Goal: Information Seeking & Learning: Learn about a topic

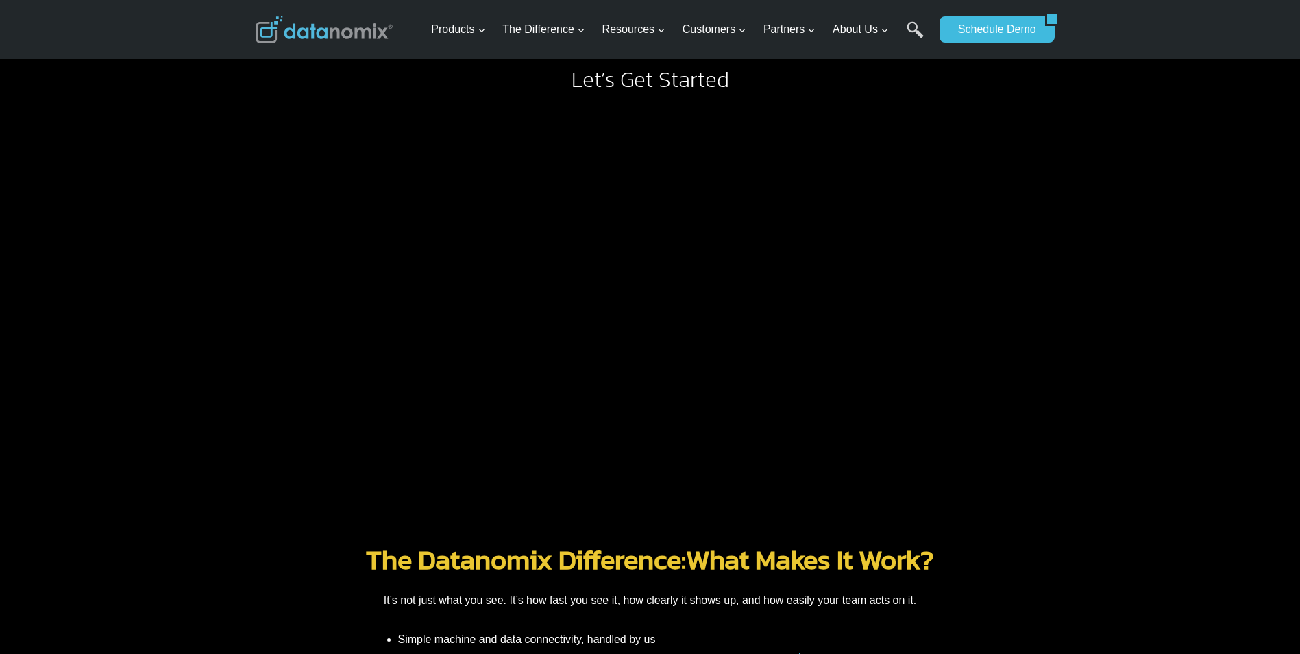
scroll to position [1539, 0]
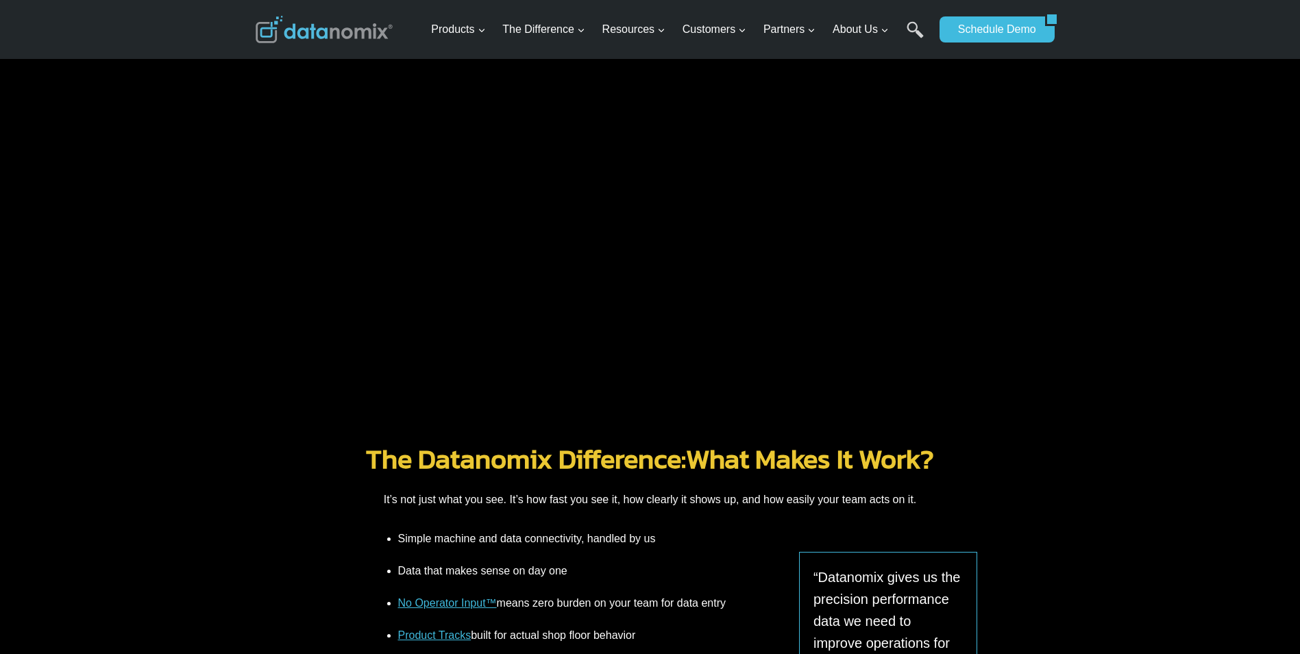
click at [1096, 205] on div "Let’s Get Started" at bounding box center [650, 185] width 1300 height 453
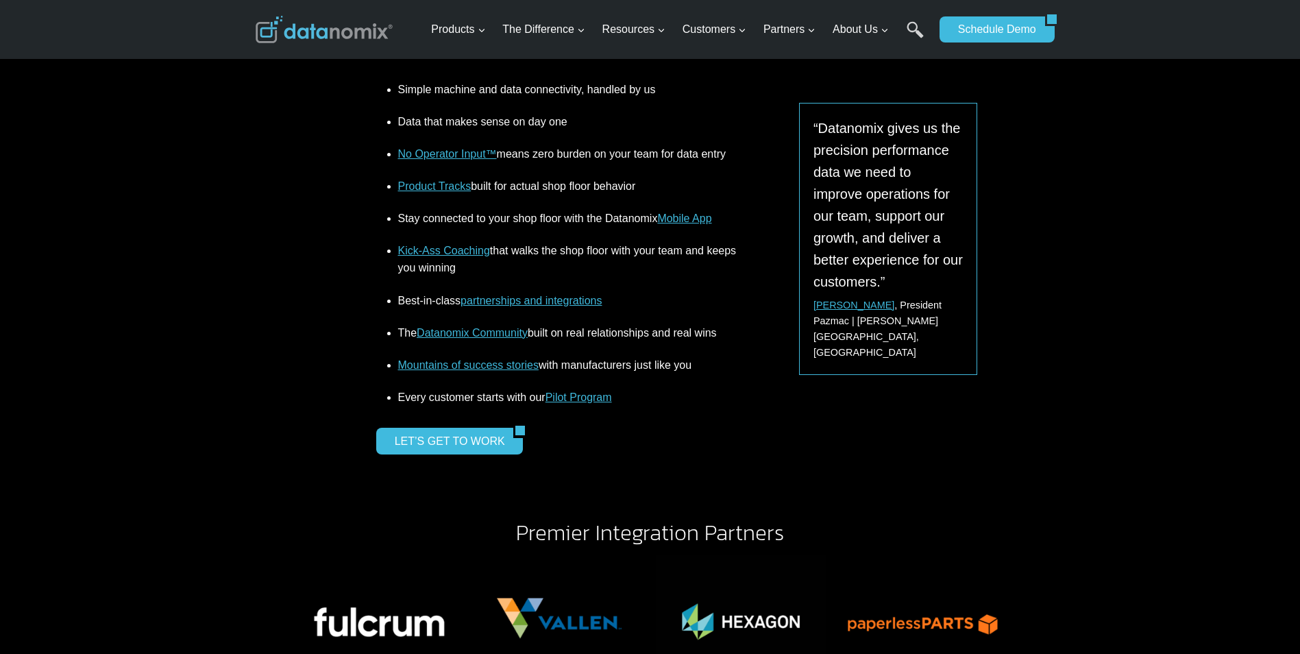
scroll to position [2087, 0]
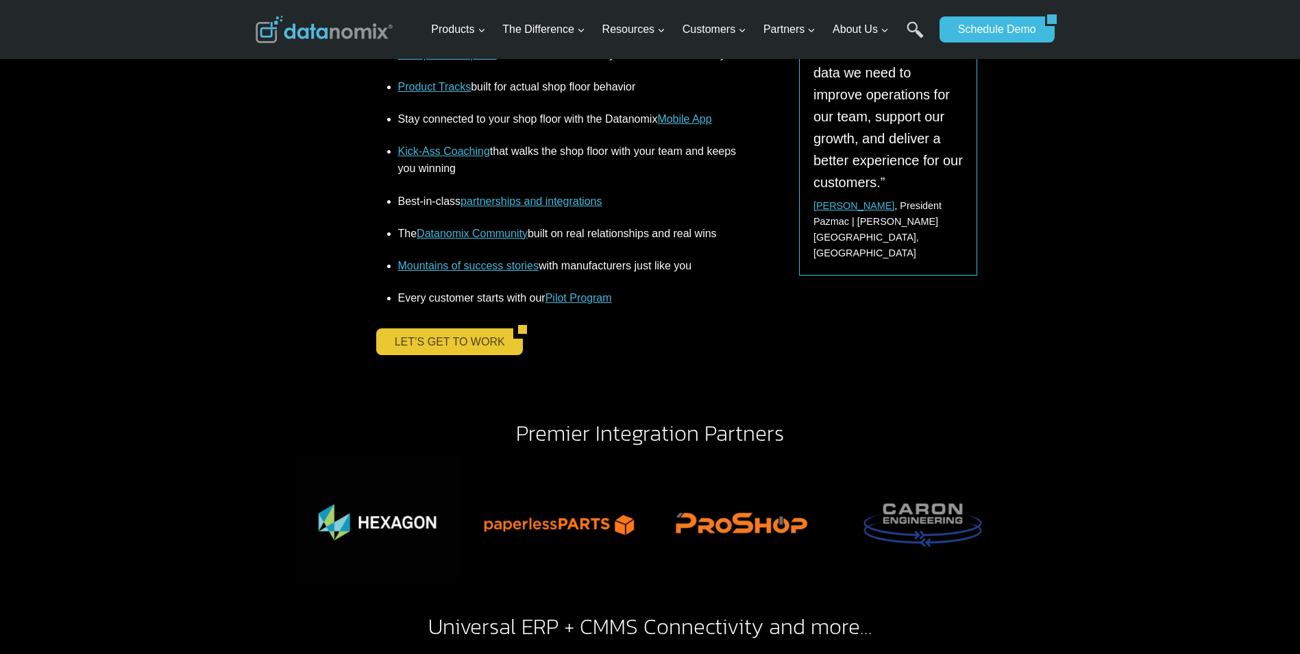
click at [474, 346] on link "LET’S GET TO WORK" at bounding box center [445, 341] width 138 height 26
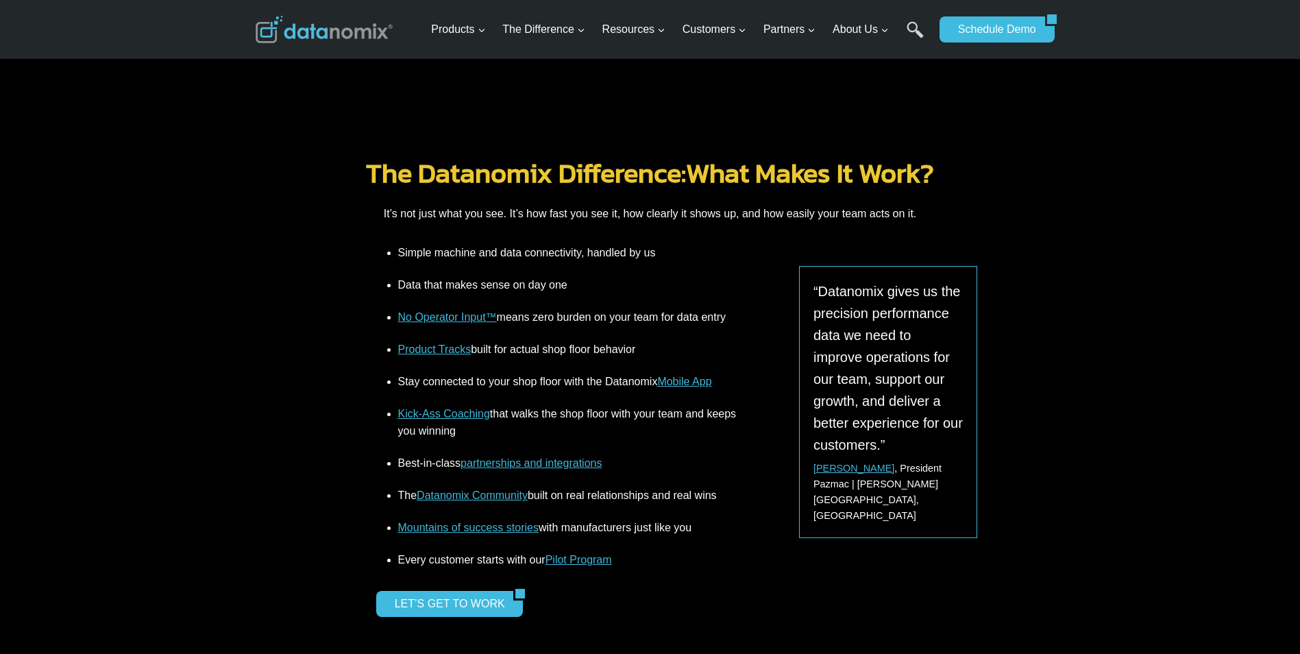
scroll to position [1356, 0]
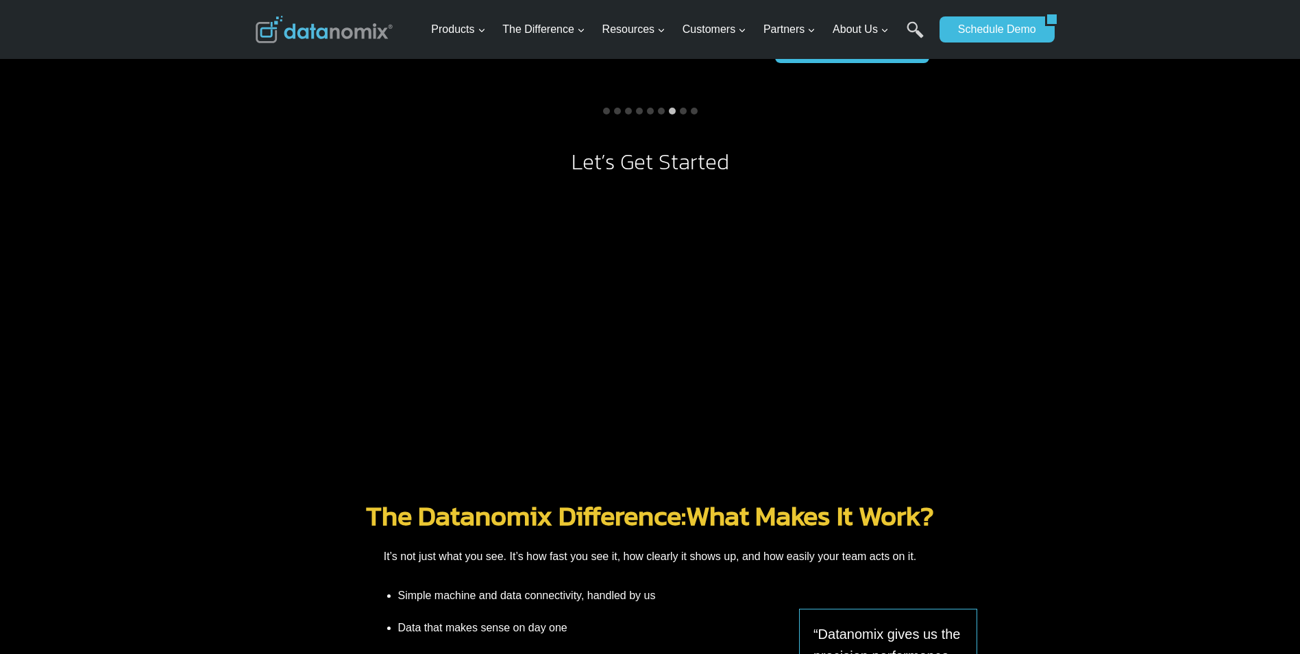
click at [1028, 536] on div "The Datanomix Difference: What Makes It Work? It’s not just what you see. It’s …" at bounding box center [651, 519] width 790 height 101
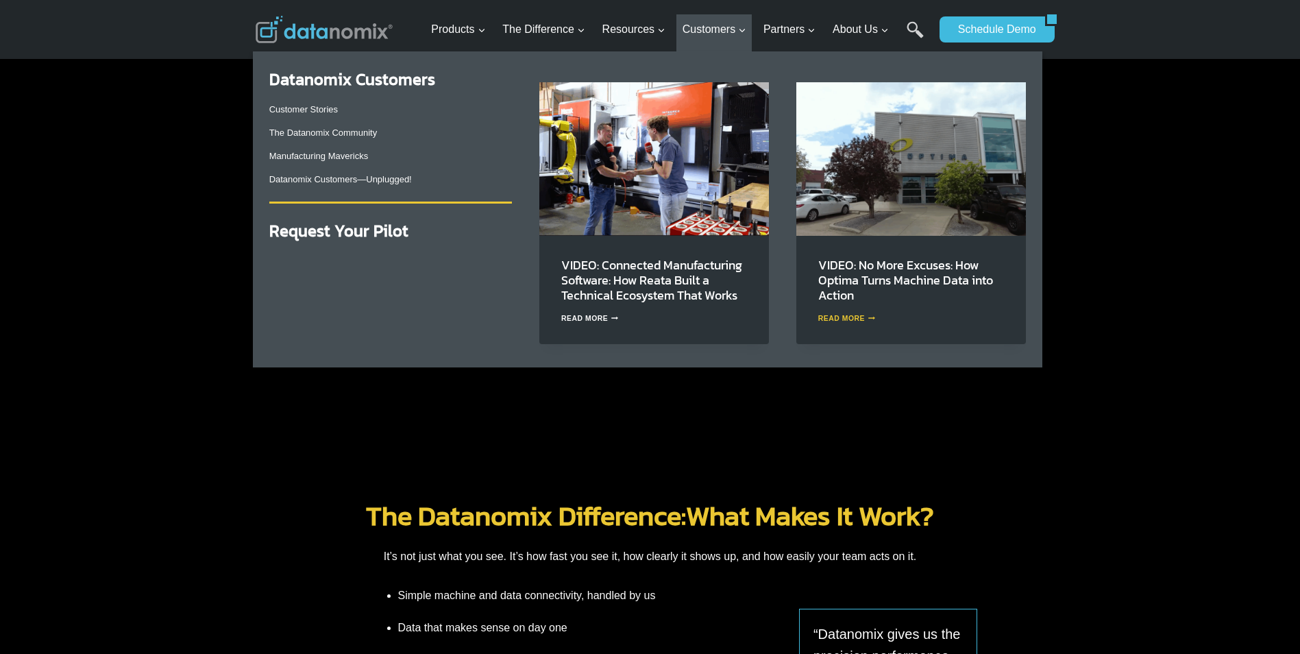
click at [858, 322] on link "Read More VIDEO: No More Excuses: How Optima Turns Machine Data into Action Con…" at bounding box center [847, 319] width 58 height 8
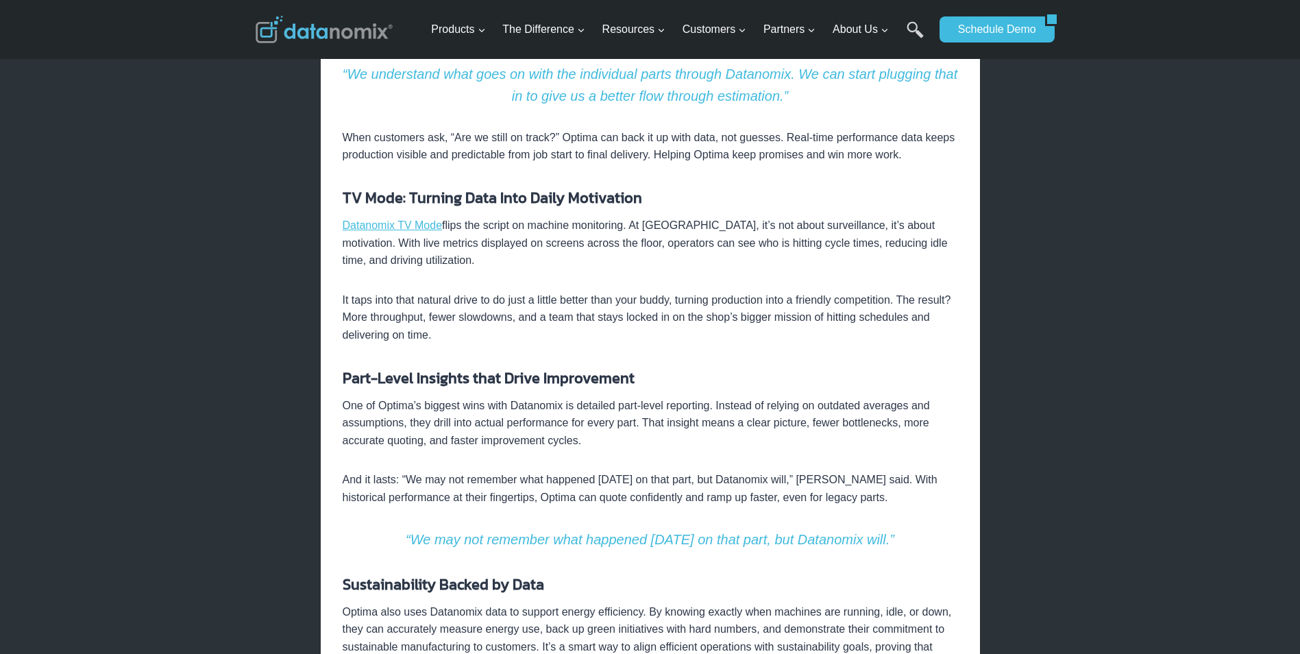
scroll to position [823, 0]
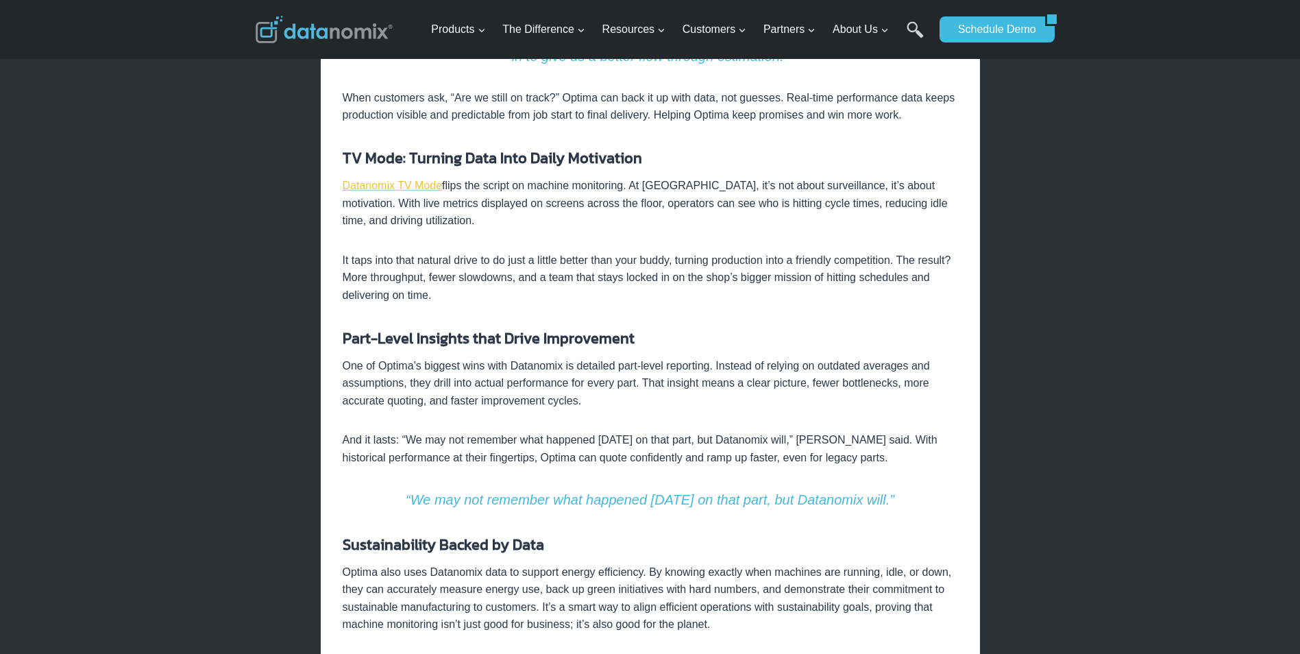
click at [405, 186] on link "Datanomix TV Mode" at bounding box center [393, 186] width 100 height 12
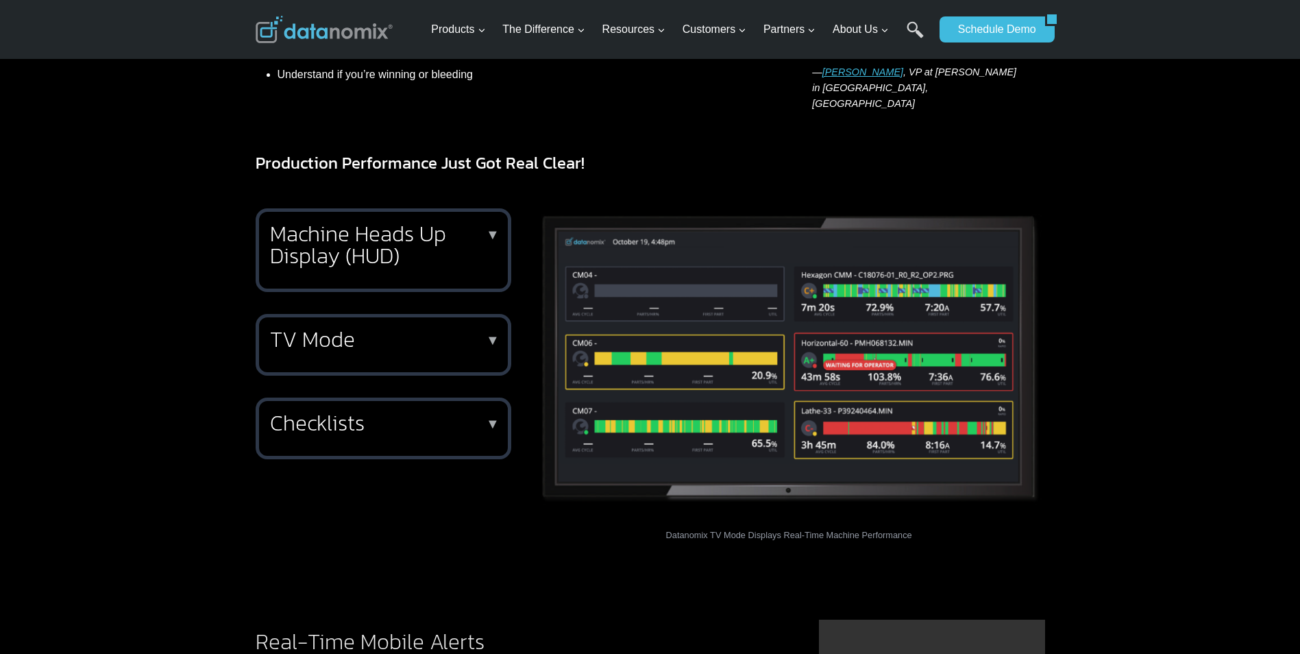
scroll to position [480, 0]
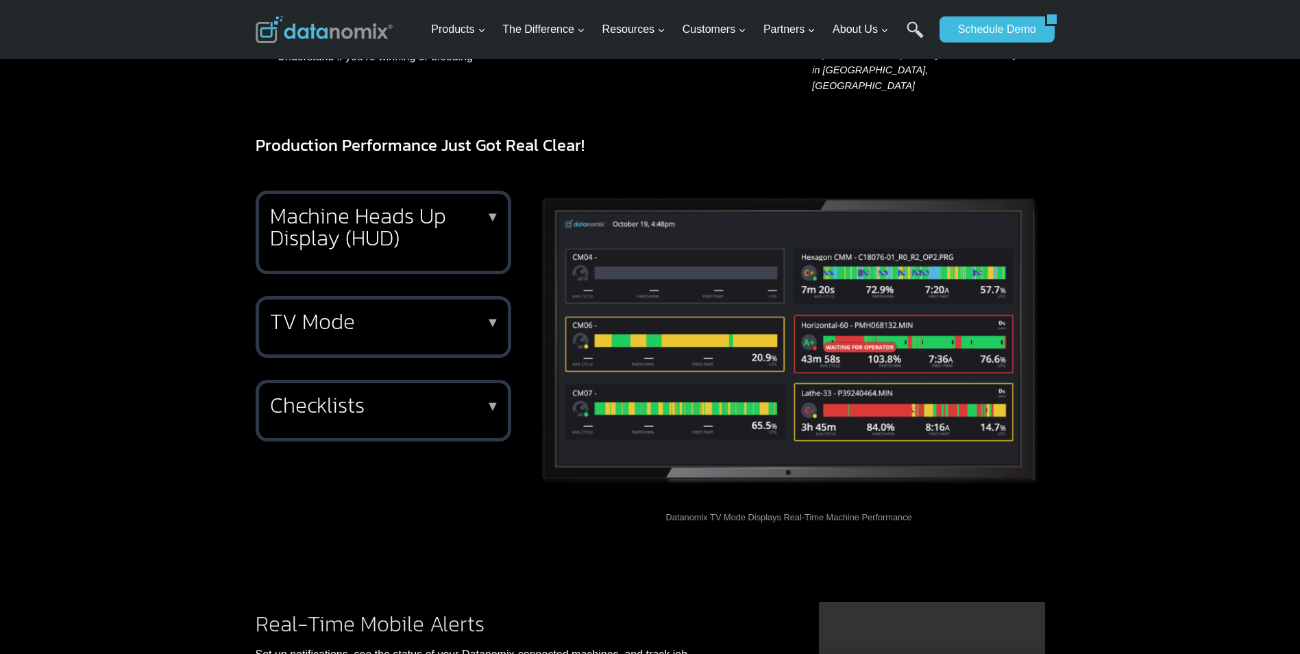
click at [472, 319] on div "TV Mode ▼ With TVs on the shop floor, you create a command center of real-time …" at bounding box center [384, 327] width 256 height 62
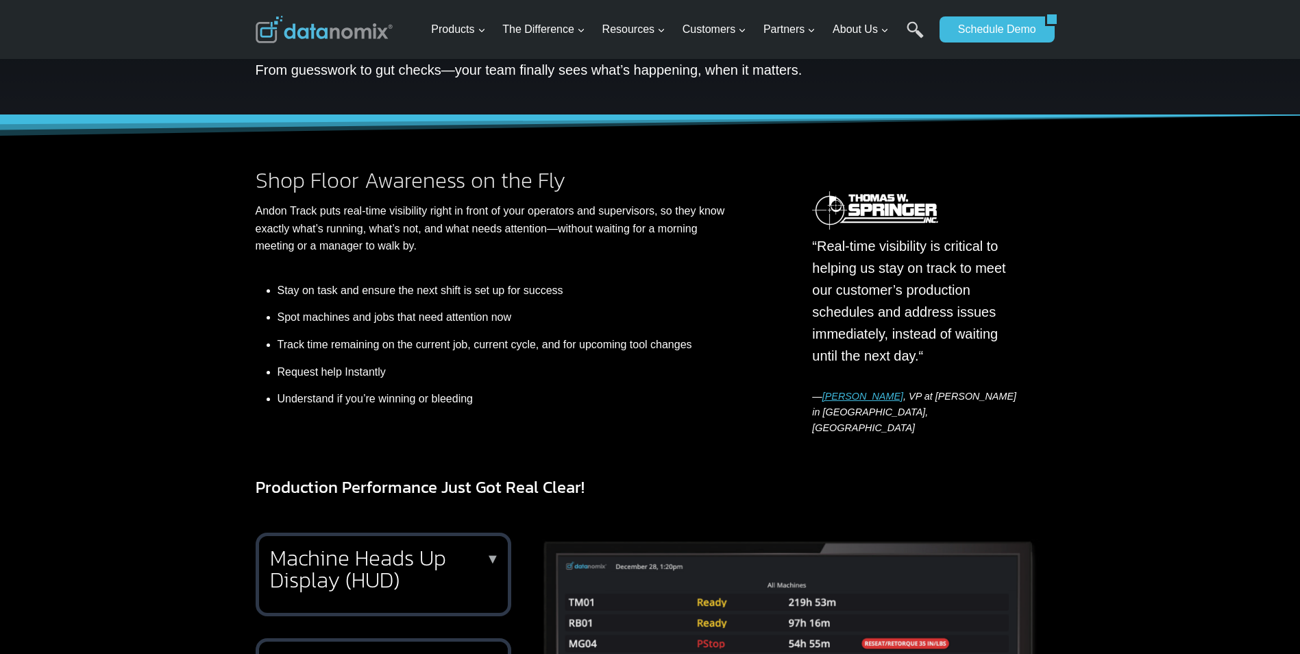
scroll to position [137, 0]
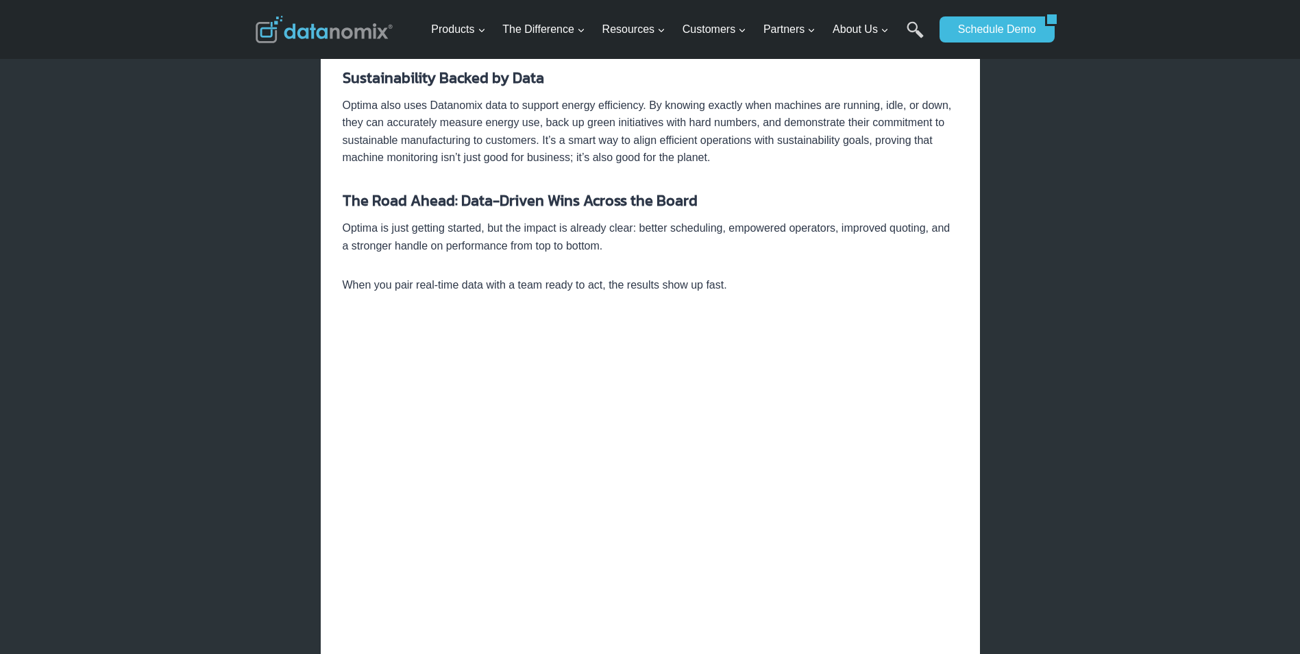
scroll to position [1577, 0]
